Goal: Task Accomplishment & Management: Use online tool/utility

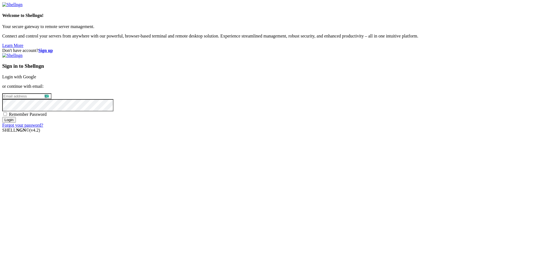
click at [36, 79] on link "Login with Google" at bounding box center [19, 77] width 34 height 5
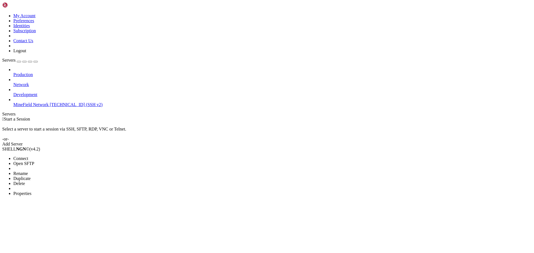
click at [57, 156] on li "Connect" at bounding box center [38, 158] width 51 height 5
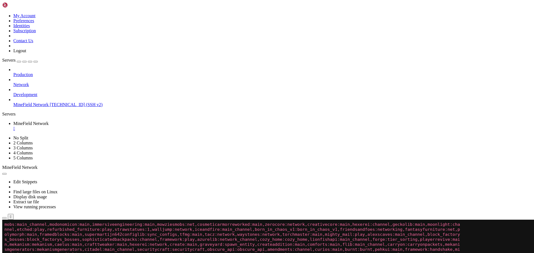
click at [2, 136] on link at bounding box center [2, 136] width 0 height 0
click at [57, 245] on li "Connect" at bounding box center [38, 247] width 51 height 5
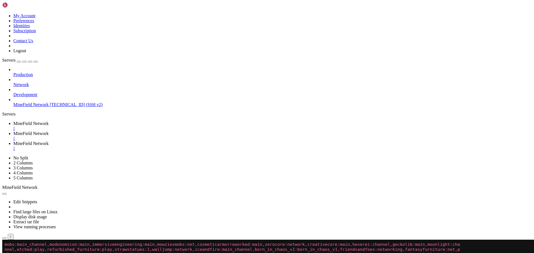
click at [219, 146] on div "" at bounding box center [272, 148] width 519 height 5
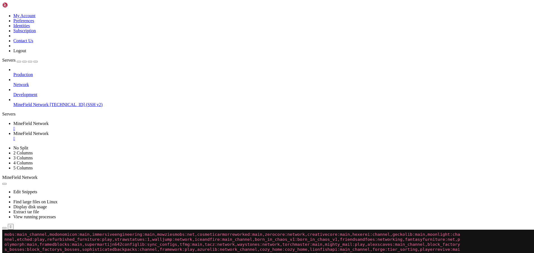
click at [168, 136] on div "" at bounding box center [272, 138] width 519 height 5
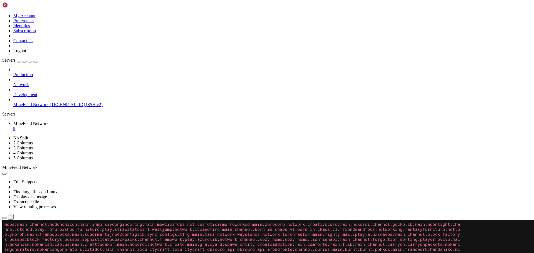
click at [117, 126] on div "" at bounding box center [272, 128] width 519 height 5
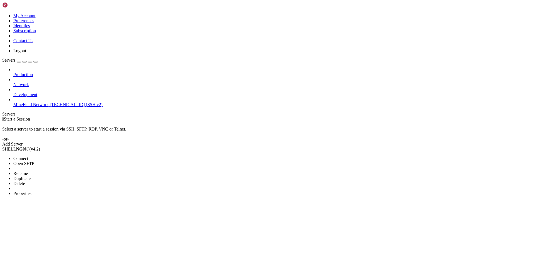
click at [57, 161] on li "Open SFTP" at bounding box center [38, 163] width 51 height 5
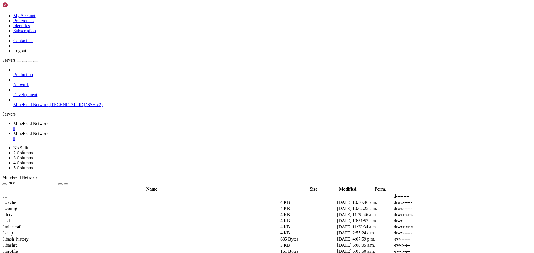
scroll to position [13802, 0]
click at [49, 121] on span "MineField Network" at bounding box center [30, 123] width 35 height 5
click at [91, 225] on td " minecraft" at bounding box center [141, 228] width 277 height 6
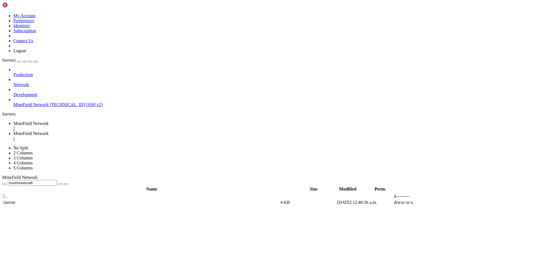
click at [16, 200] on span " server" at bounding box center [9, 202] width 13 height 5
type input "/root/minecraft/server"
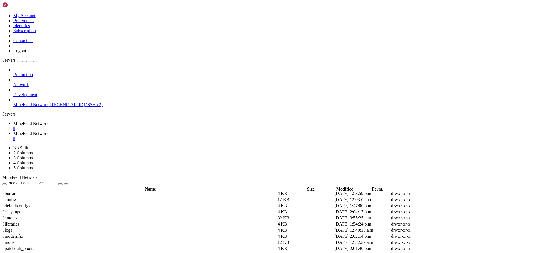
scroll to position [0, 0]
